Goal: Information Seeking & Learning: Check status

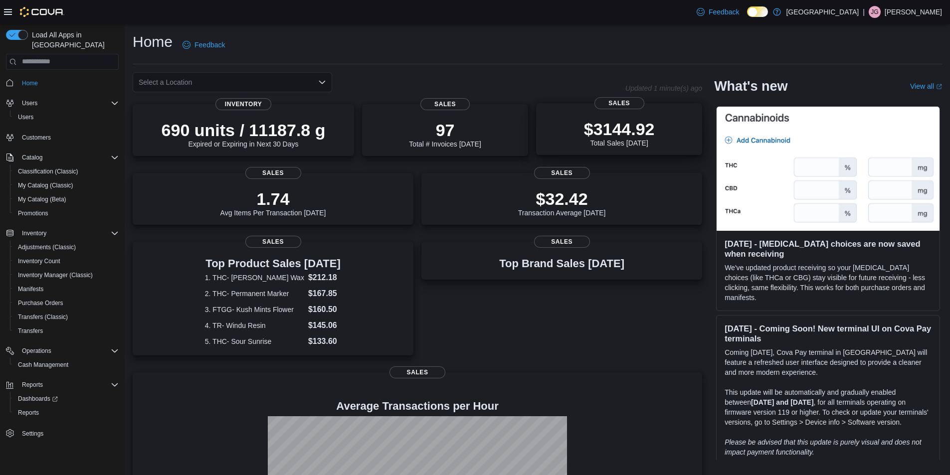
click at [638, 137] on p "$3144.92" at bounding box center [619, 129] width 71 height 20
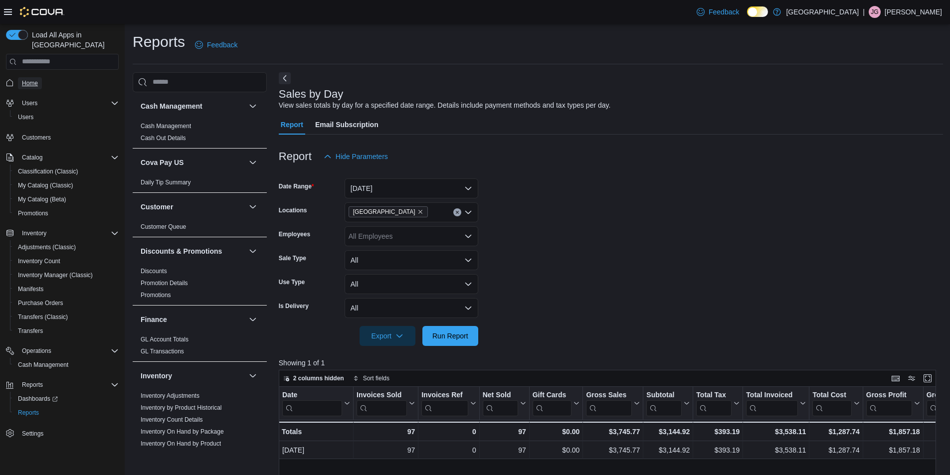
click at [33, 79] on span "Home" at bounding box center [30, 83] width 16 height 8
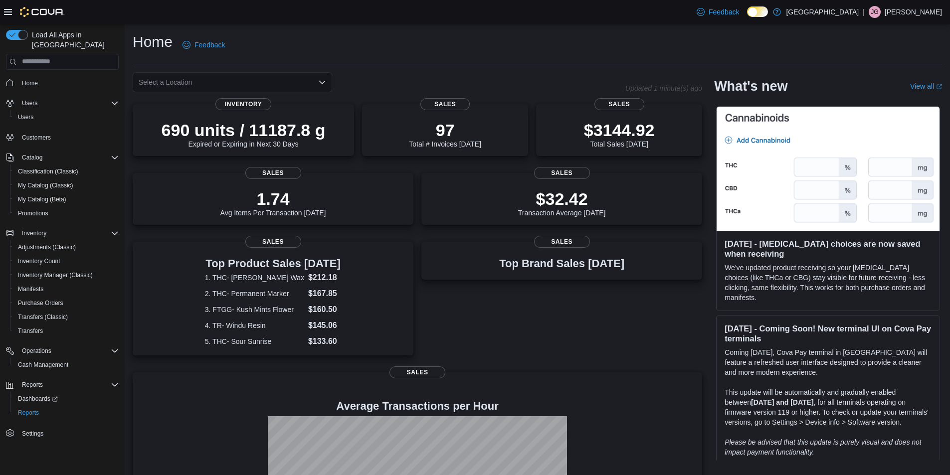
click at [321, 80] on icon "Open list of options" at bounding box center [322, 82] width 8 height 8
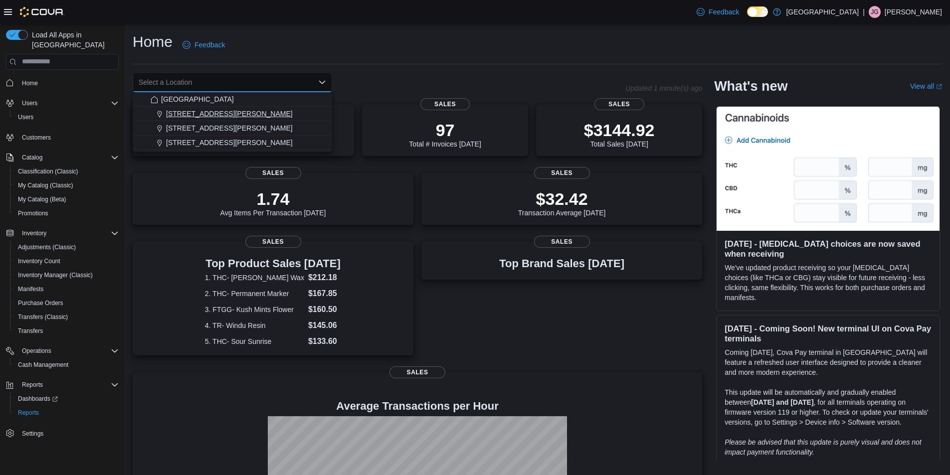
click at [185, 117] on span "1165 McNutt Road" at bounding box center [229, 114] width 127 height 10
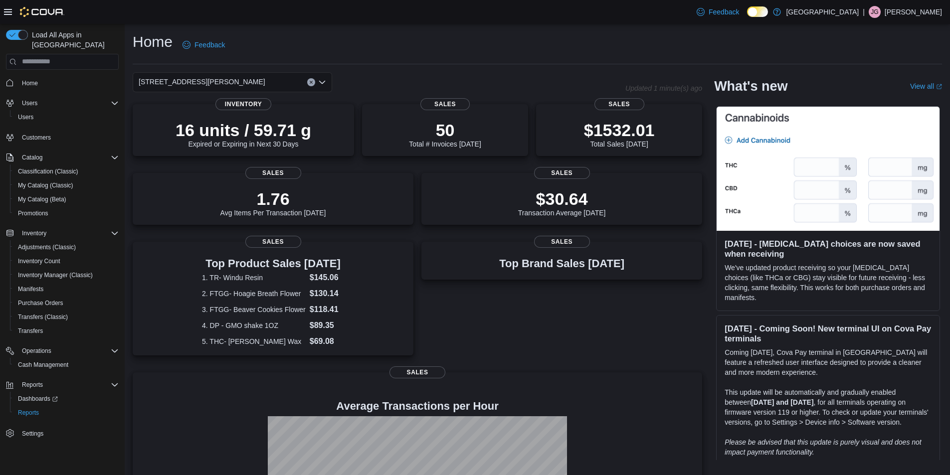
click at [527, 30] on div "Home Feedback 1165 McNutt Road Combo box. Selected. 1165 McNutt Road. Press Bac…" at bounding box center [537, 305] width 825 height 563
